Goal: Task Accomplishment & Management: Use online tool/utility

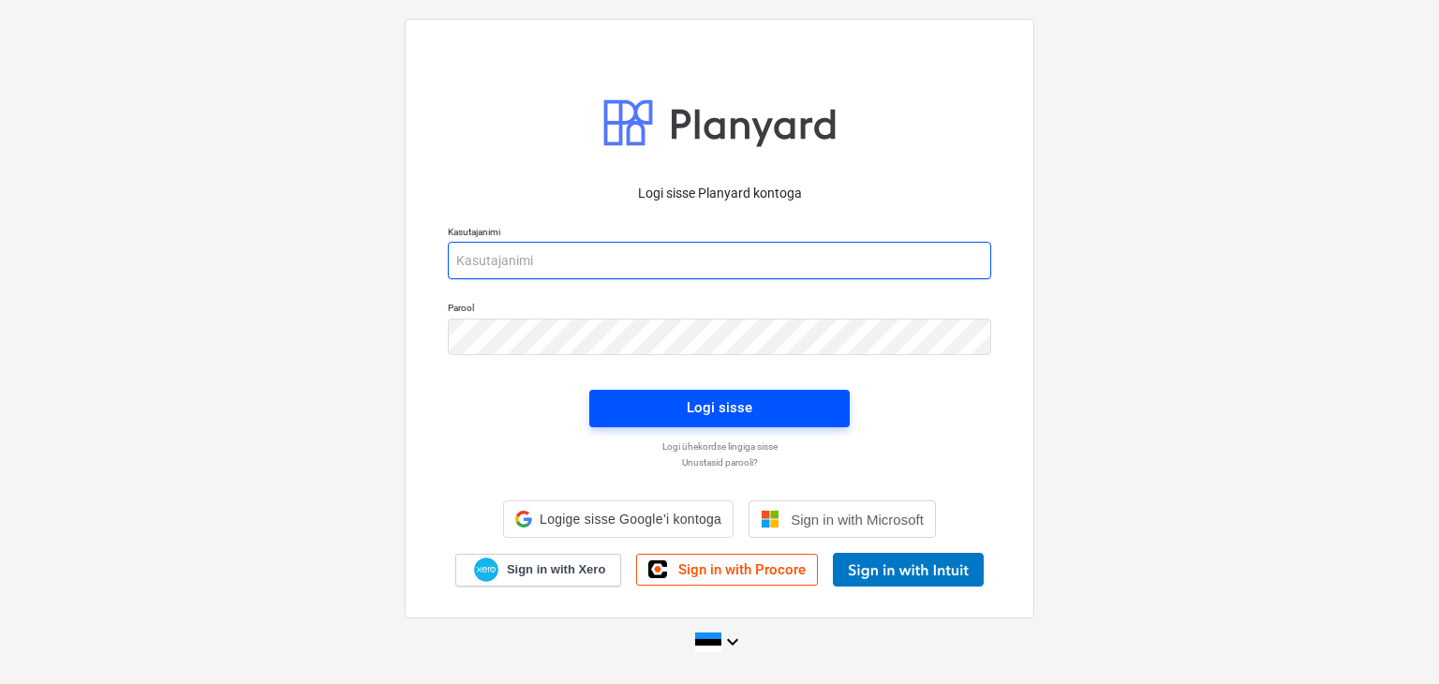
type input "[PERSON_NAME][EMAIL_ADDRESS][DOMAIN_NAME]"
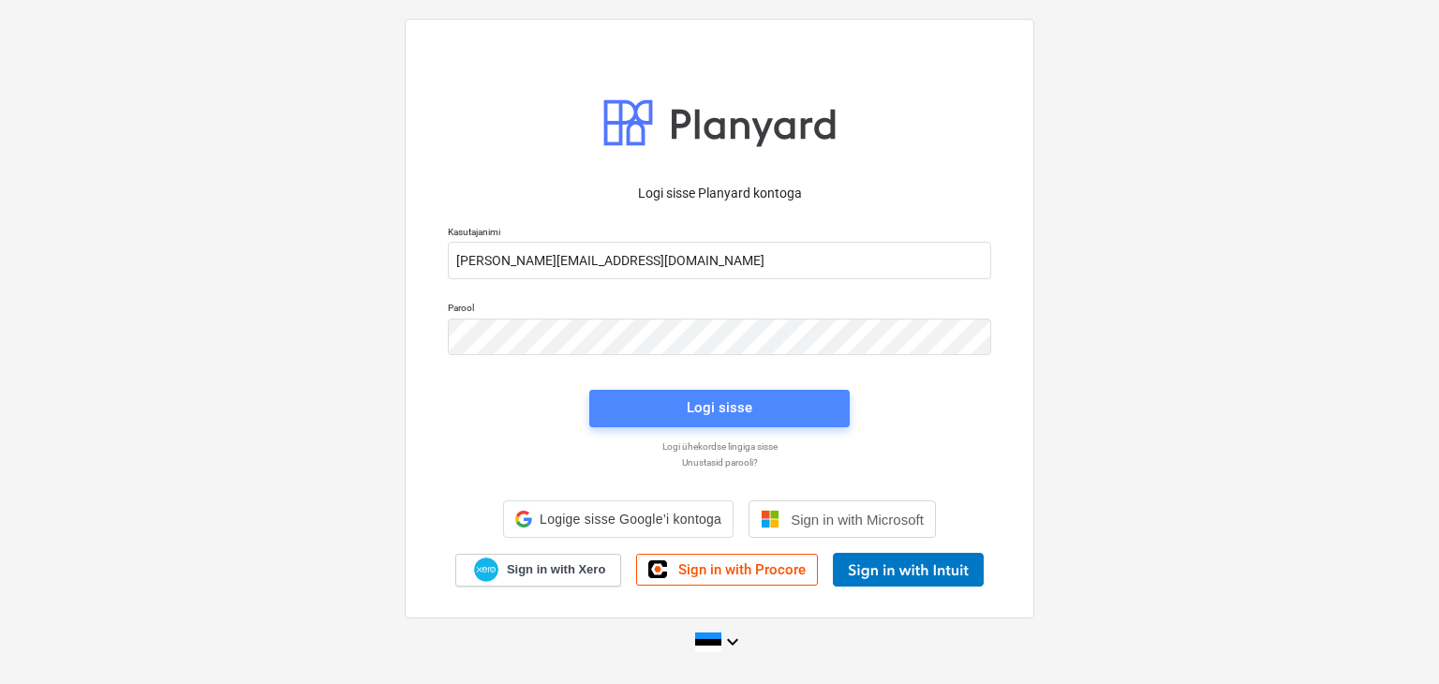
click at [716, 409] on div "Logi sisse" at bounding box center [719, 407] width 66 height 24
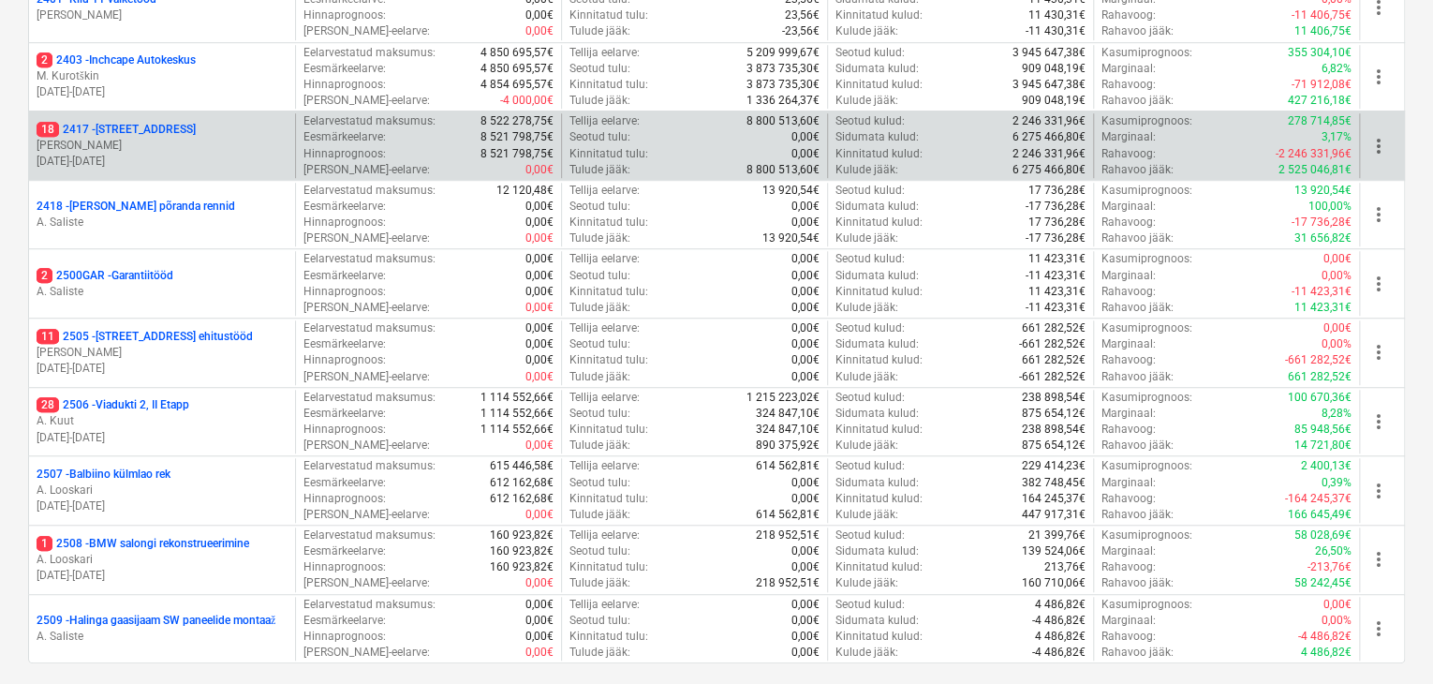
scroll to position [656, 0]
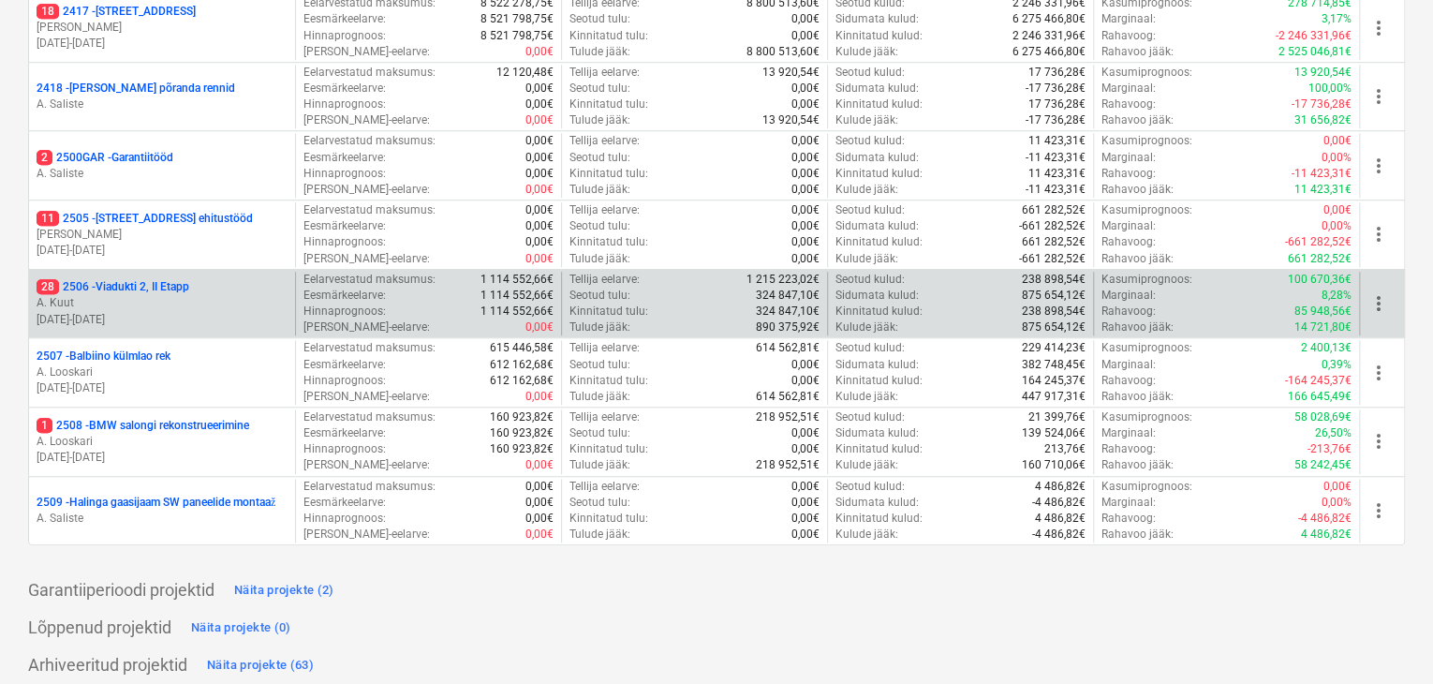
click at [100, 288] on p "28 2506 - [STREET_ADDRESS]" at bounding box center [113, 287] width 153 height 16
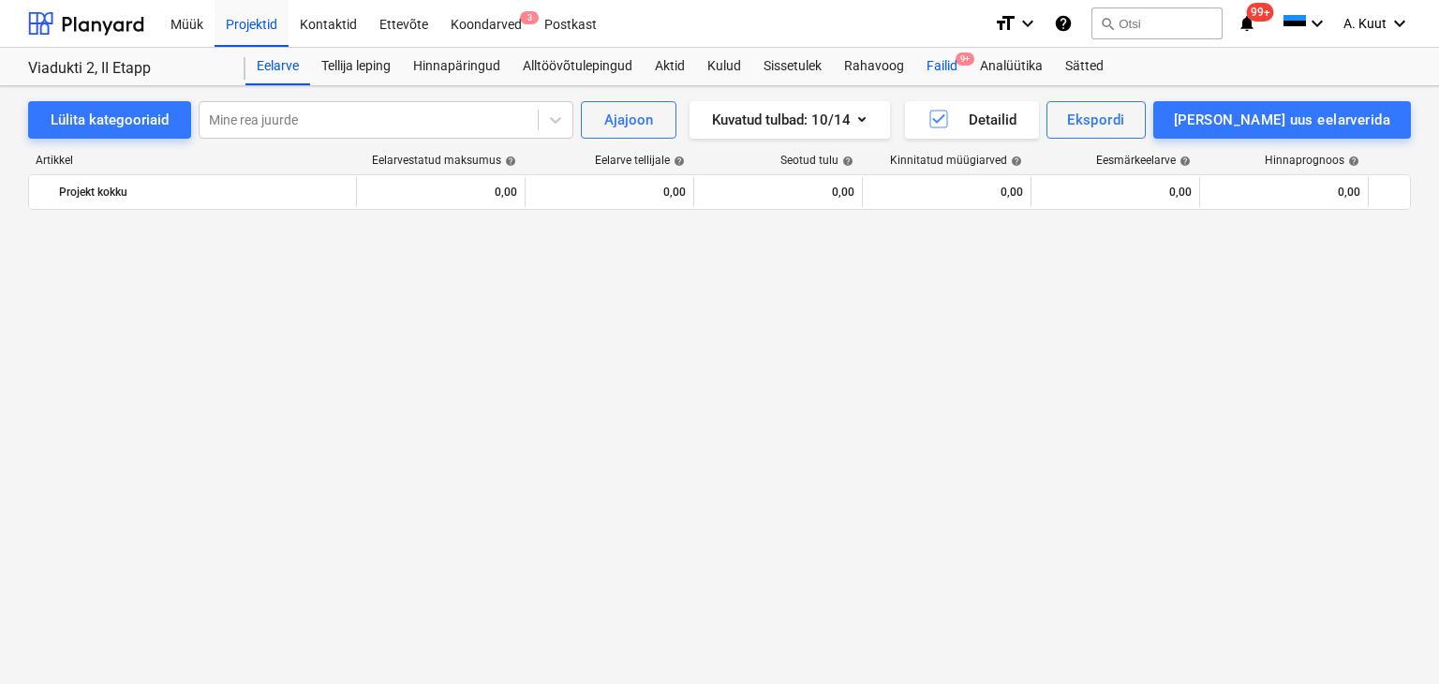
click at [937, 69] on div "Failid 9+" at bounding box center [941, 66] width 53 height 37
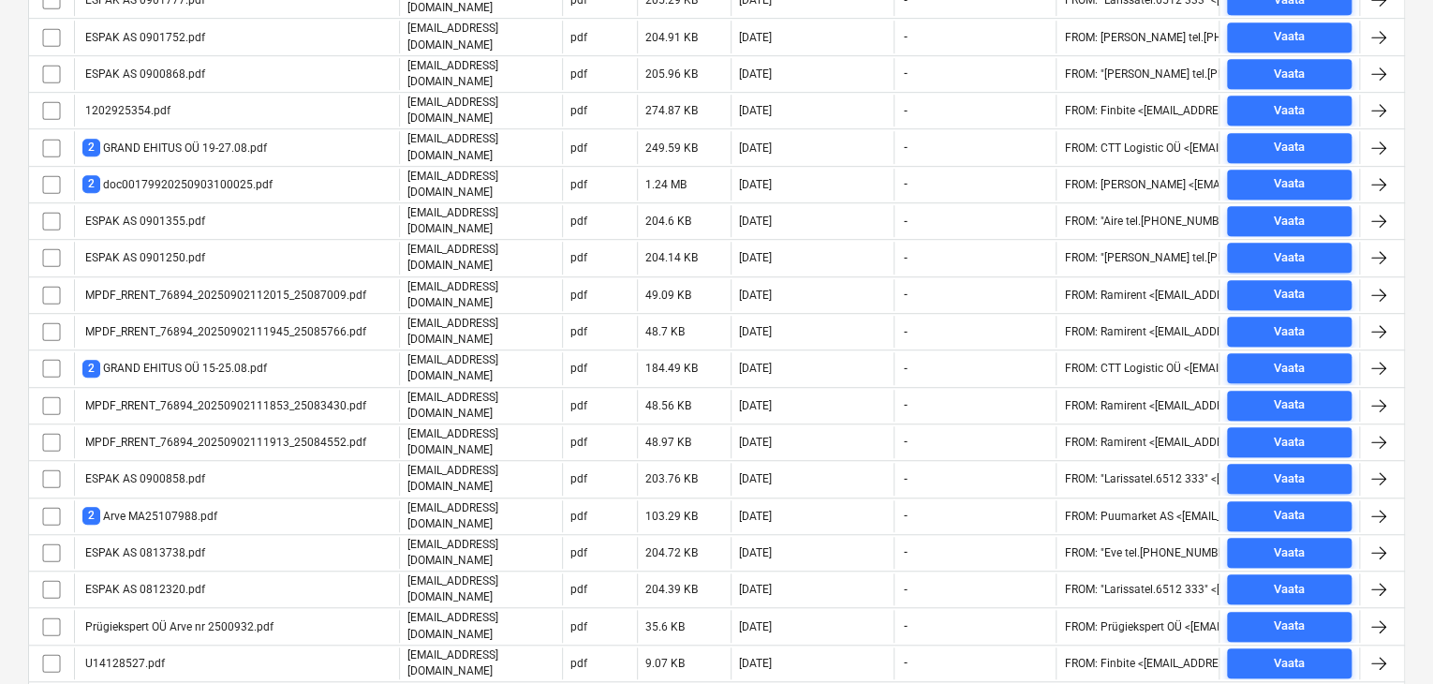
scroll to position [430, 0]
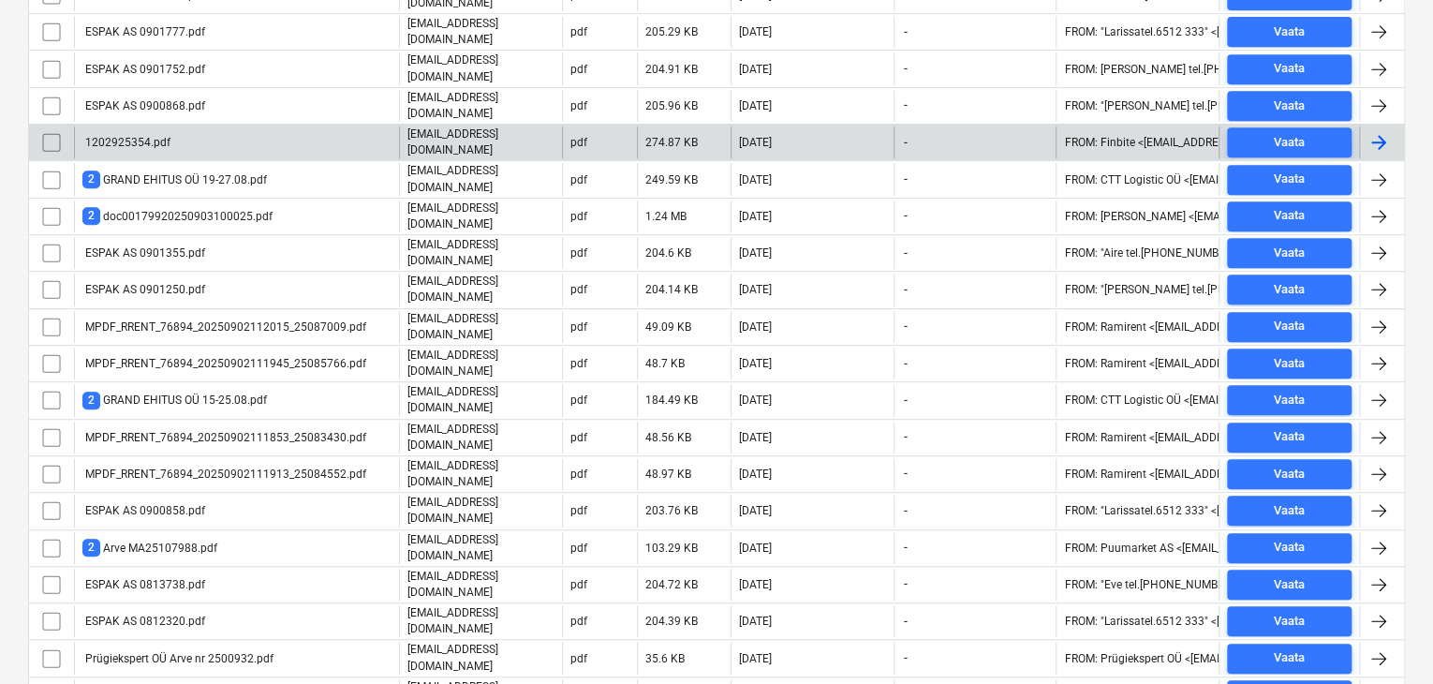
click at [142, 136] on div "1202925354.pdf" at bounding box center [126, 142] width 88 height 13
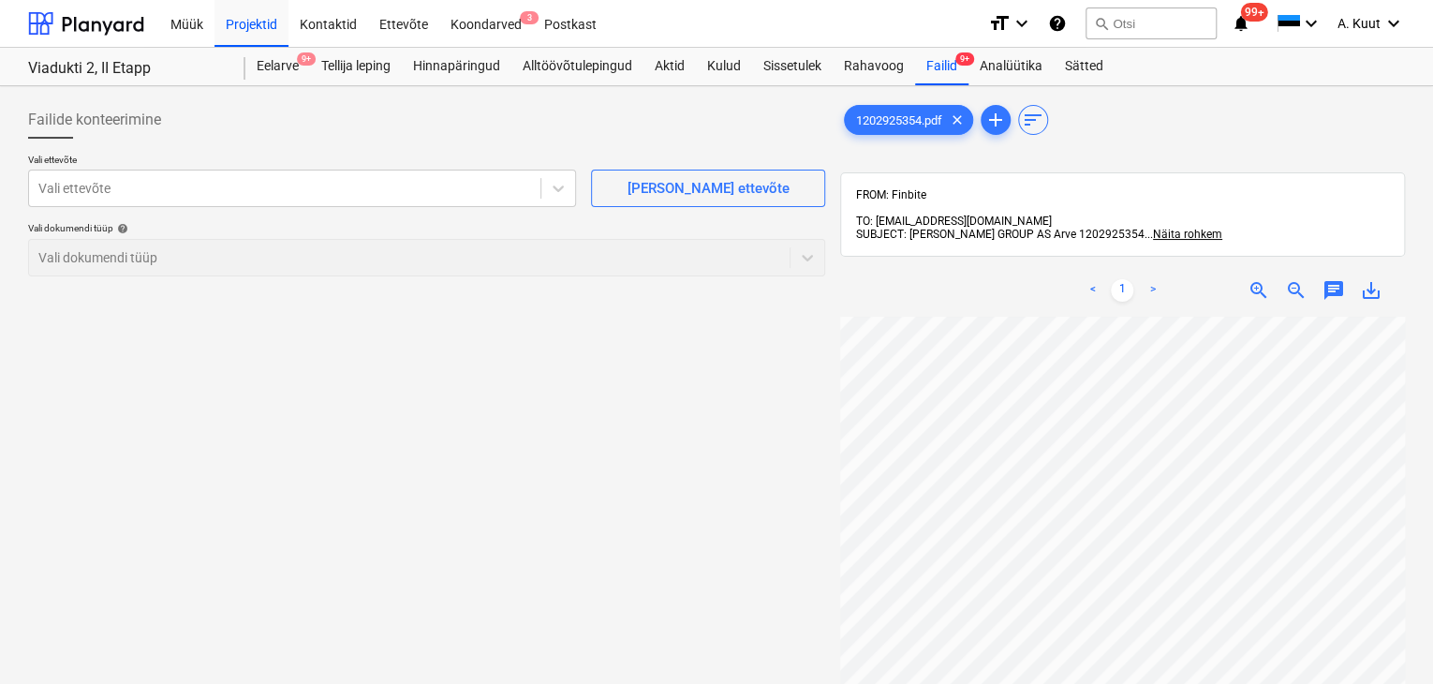
scroll to position [281, 104]
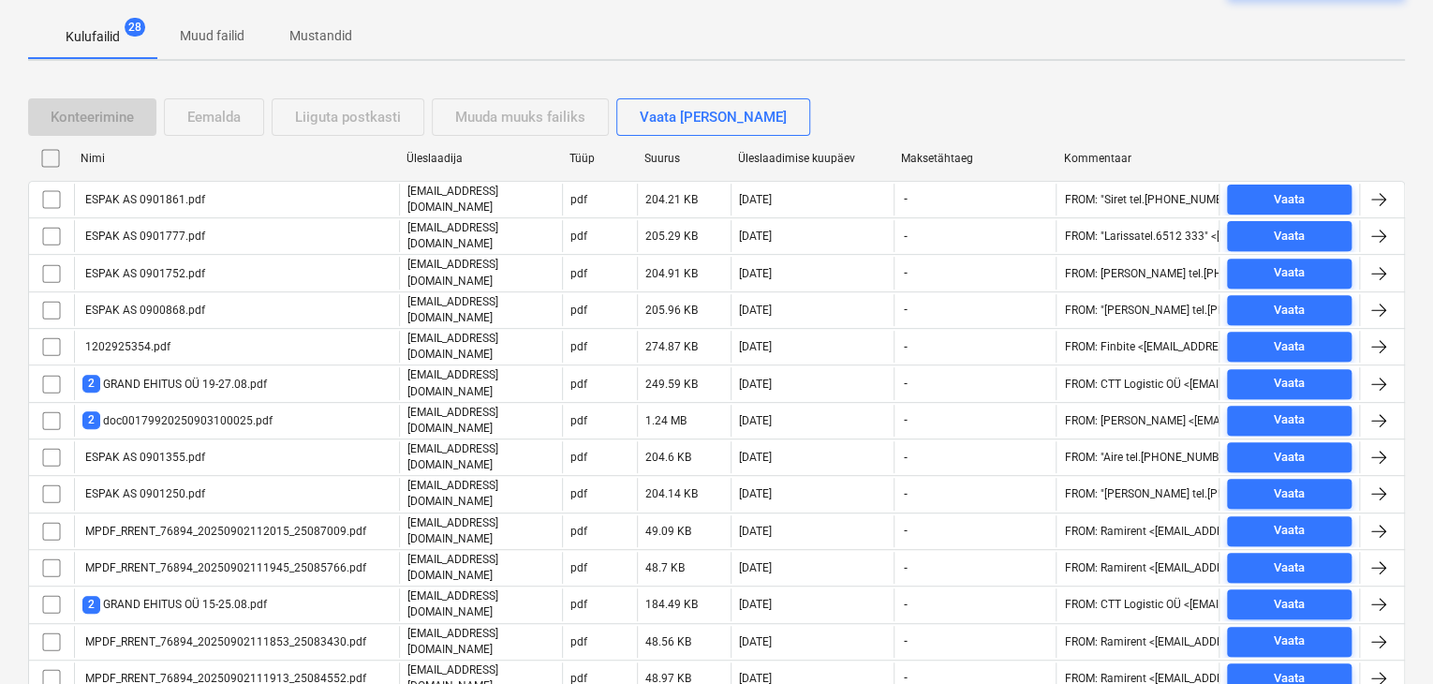
scroll to position [149, 0]
